Goal: Navigation & Orientation: Find specific page/section

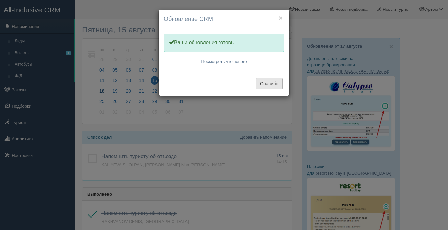
click at [275, 82] on button "Спасибо" at bounding box center [269, 83] width 27 height 11
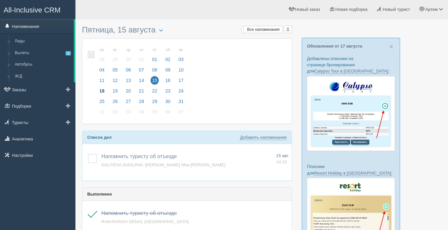
click at [37, 28] on link "Напоминания" at bounding box center [37, 26] width 74 height 14
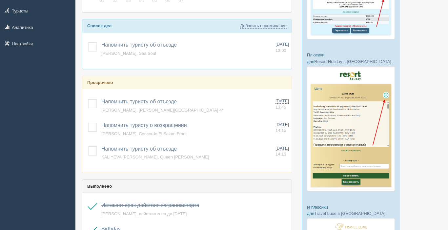
scroll to position [112, 0]
